Goal: Find specific page/section: Find specific page/section

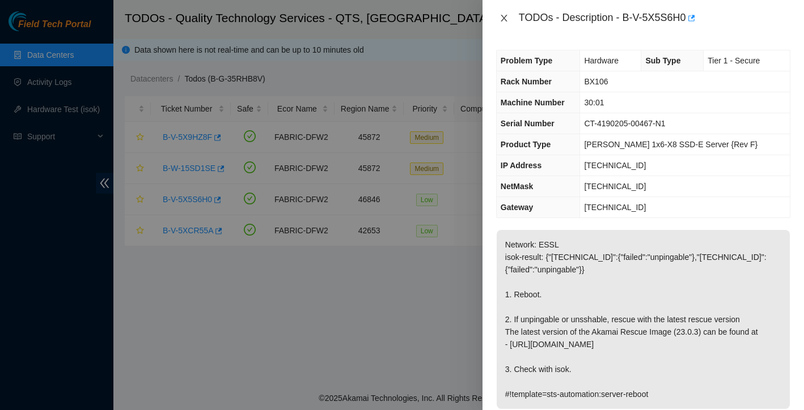
click at [505, 21] on icon "close" at bounding box center [503, 18] width 9 height 9
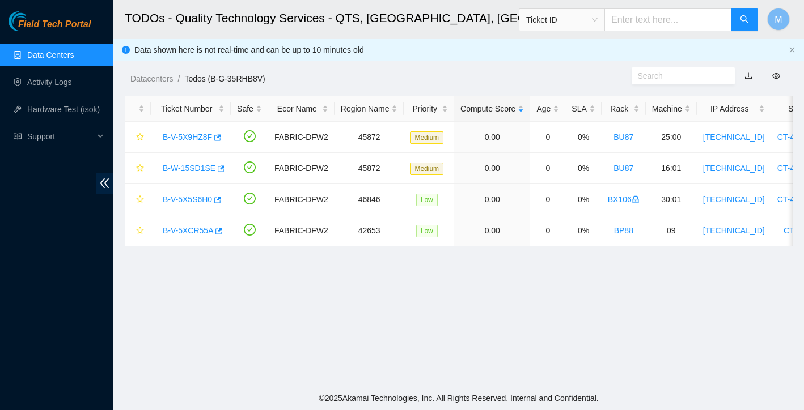
click at [62, 60] on link "Data Centers" at bounding box center [50, 54] width 46 height 9
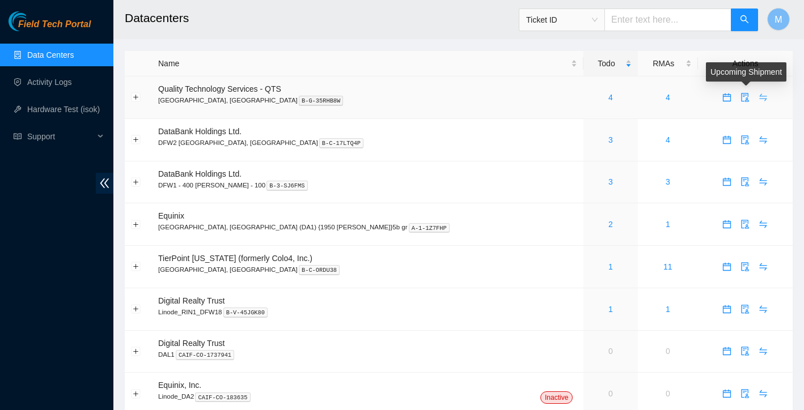
click at [758, 99] on icon "swap" at bounding box center [762, 97] width 9 height 9
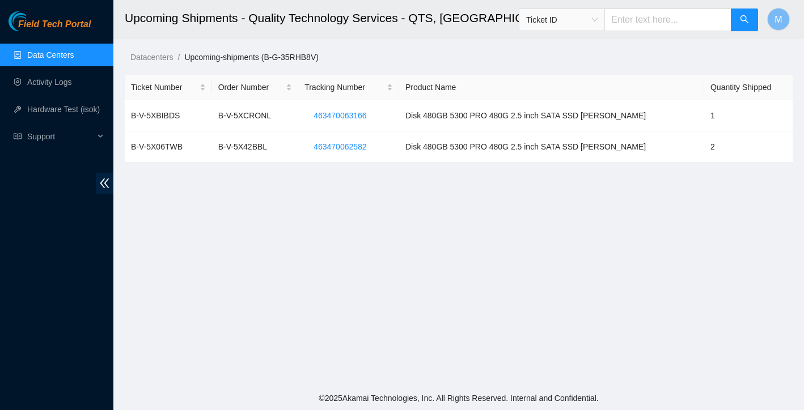
click at [74, 58] on link "Data Centers" at bounding box center [50, 54] width 46 height 9
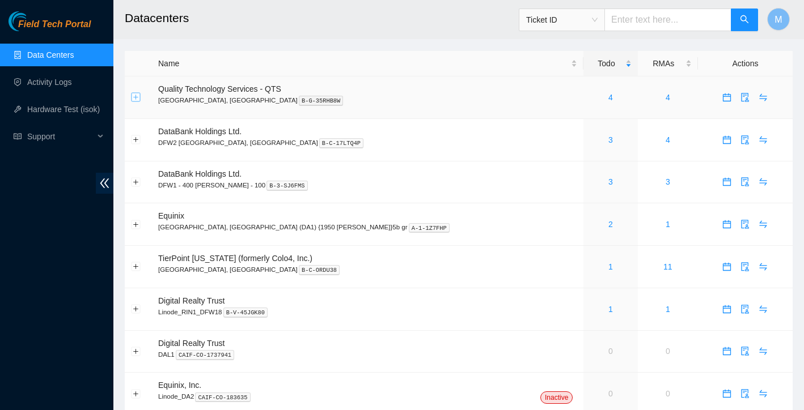
click at [139, 98] on button "Expand row" at bounding box center [136, 97] width 9 height 9
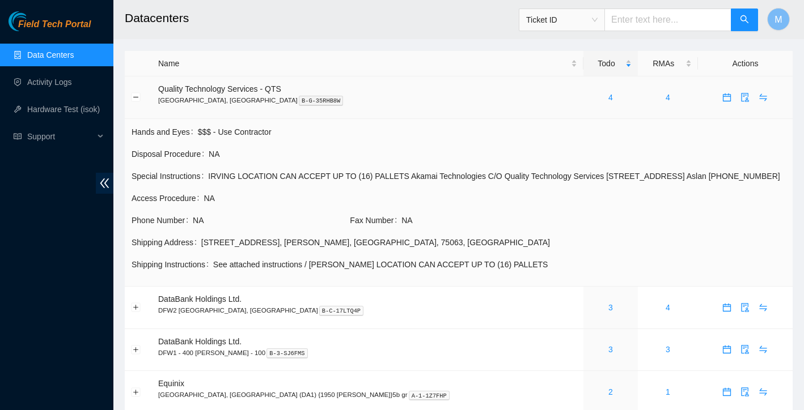
click at [130, 100] on td at bounding box center [138, 98] width 27 height 43
click at [132, 98] on button "Collapse row" at bounding box center [136, 97] width 9 height 9
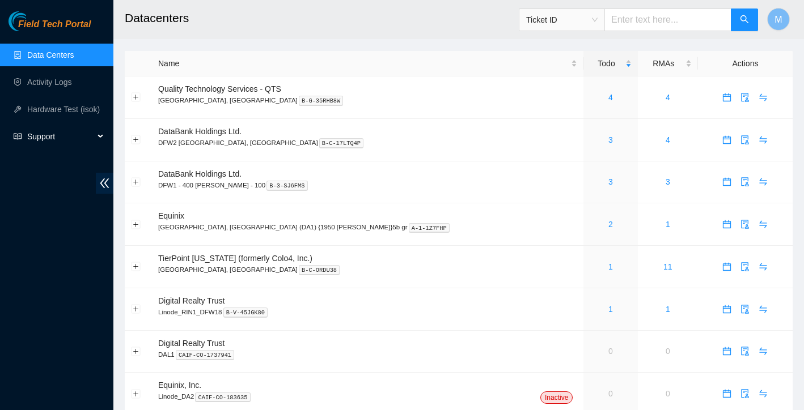
click at [56, 141] on span "Support" at bounding box center [60, 136] width 67 height 23
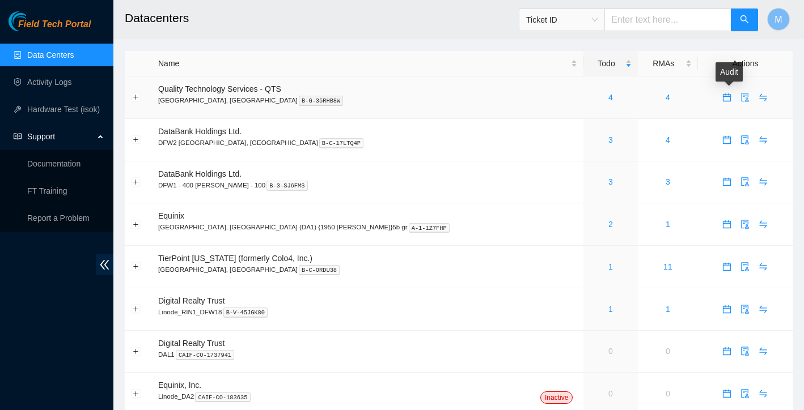
click at [740, 99] on icon "audit" at bounding box center [744, 97] width 9 height 9
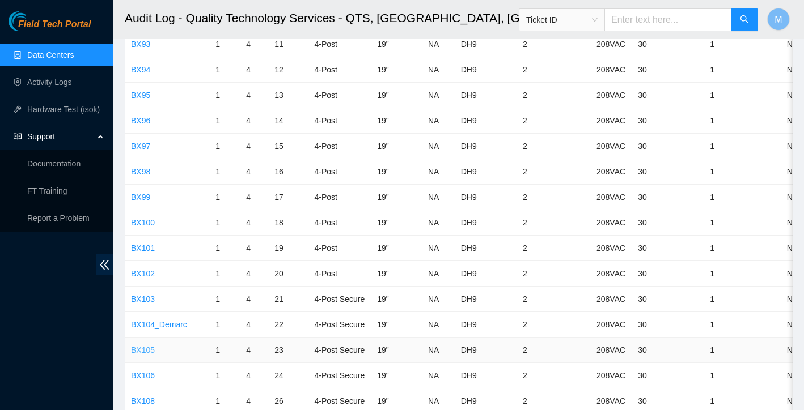
scroll to position [2238, 0]
click at [147, 350] on link "BX106" at bounding box center [143, 349] width 24 height 9
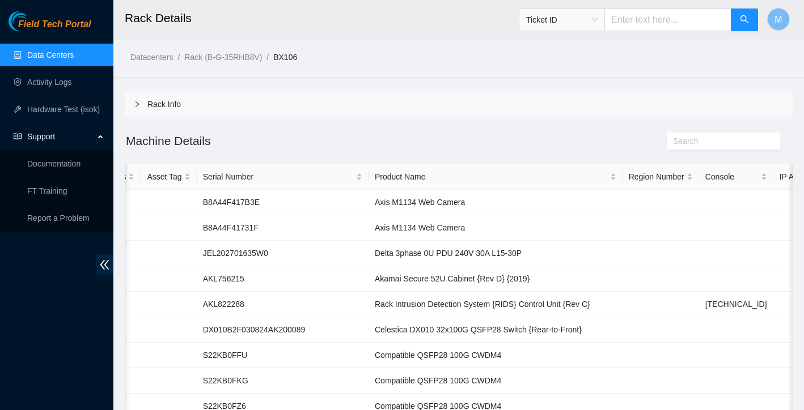
scroll to position [0, 100]
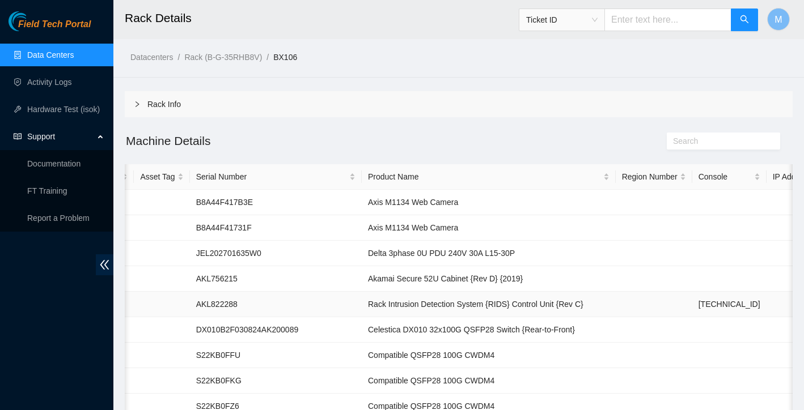
click at [692, 307] on td "[TECHNICAL_ID]" at bounding box center [729, 305] width 74 height 26
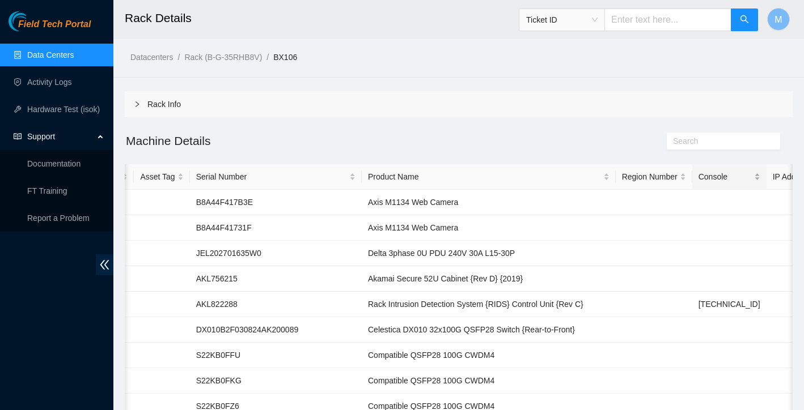
click at [698, 183] on div "Console" at bounding box center [729, 177] width 62 height 12
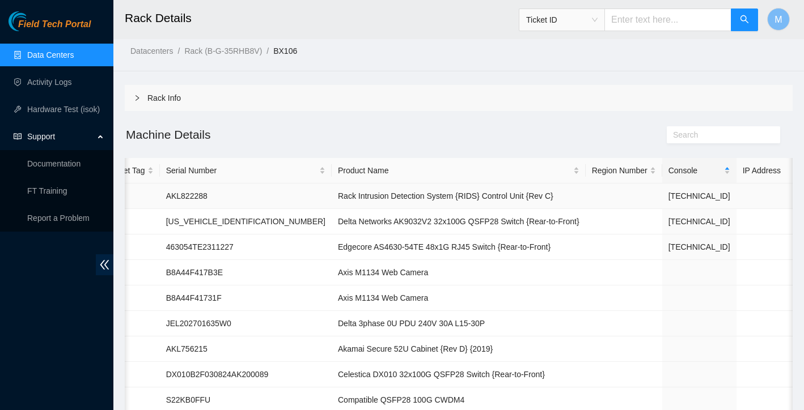
scroll to position [0, 138]
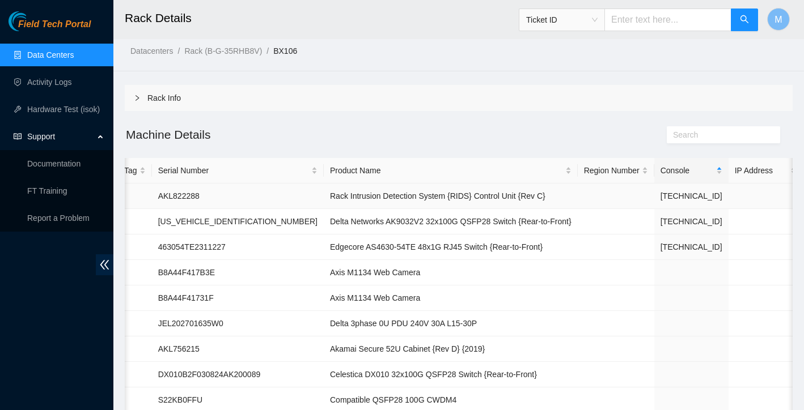
click at [659, 192] on td "[TECHNICAL_ID]" at bounding box center [691, 197] width 74 height 26
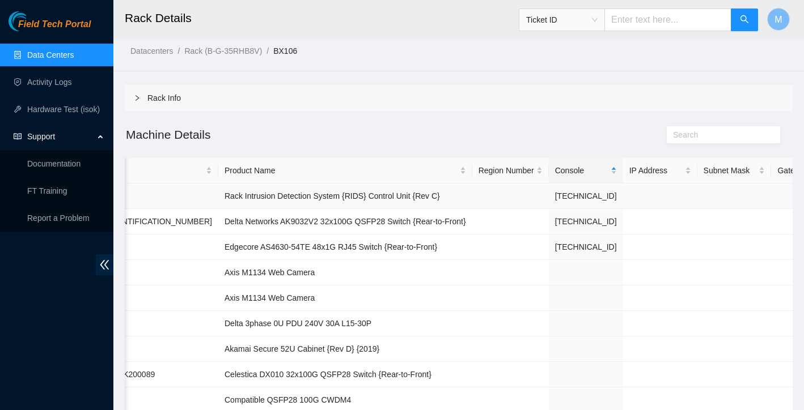
scroll to position [0, 243]
click at [570, 195] on td "[TECHNICAL_ID]" at bounding box center [587, 197] width 74 height 26
click at [559, 230] on td "[TECHNICAL_ID]" at bounding box center [587, 222] width 74 height 26
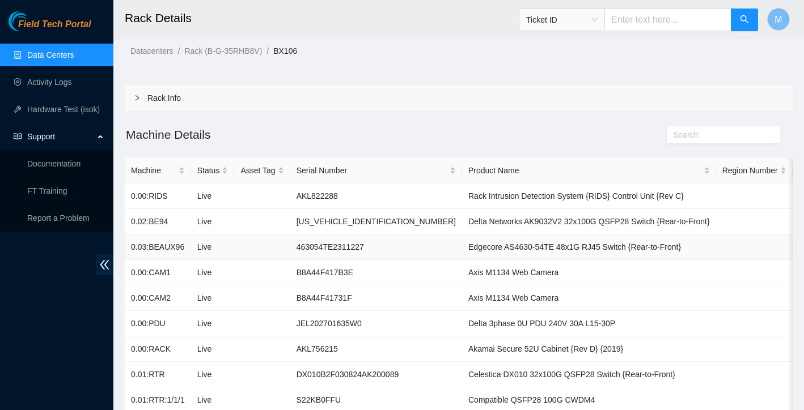
scroll to position [0, 0]
click at [69, 56] on link "Data Centers" at bounding box center [50, 54] width 46 height 9
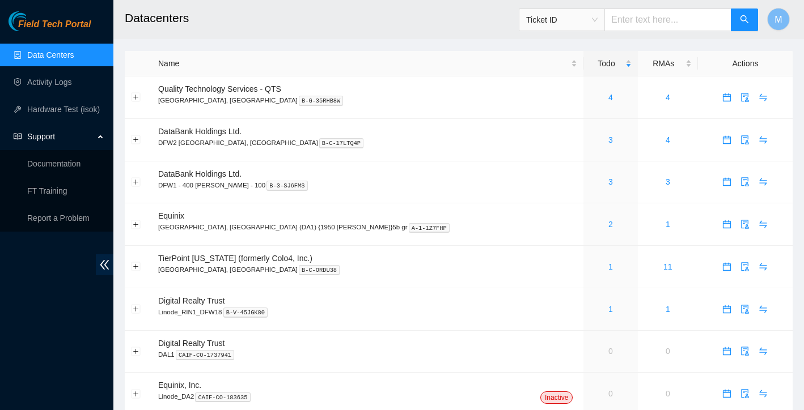
click at [731, 65] on th "Actions" at bounding box center [745, 64] width 95 height 26
click at [785, 19] on button "M" at bounding box center [778, 19] width 23 height 23
click at [456, 22] on h2 "Datacenters" at bounding box center [398, 18] width 547 height 36
click at [608, 99] on link "4" at bounding box center [610, 97] width 5 height 9
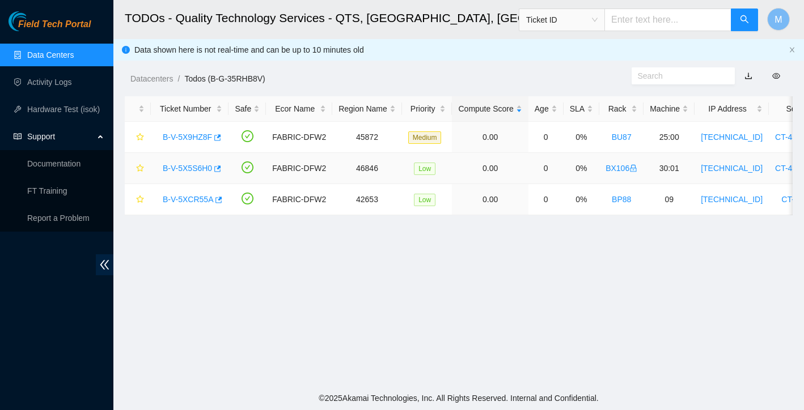
click at [187, 168] on link "B-V-5X5S6H0" at bounding box center [187, 168] width 49 height 9
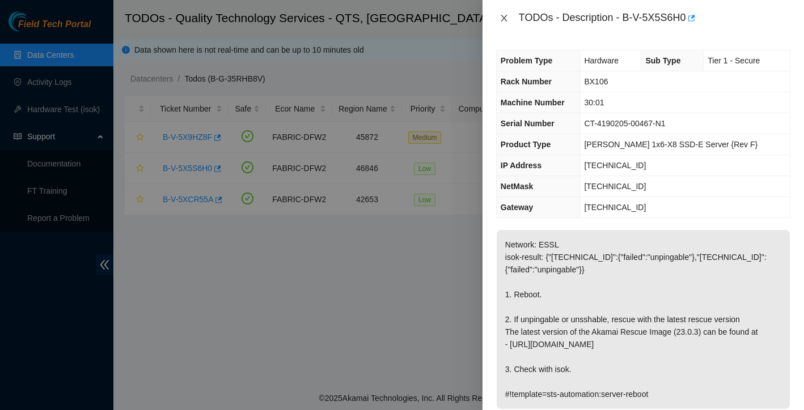
click at [507, 20] on icon "close" at bounding box center [503, 18] width 9 height 9
